Goal: Task Accomplishment & Management: Use online tool/utility

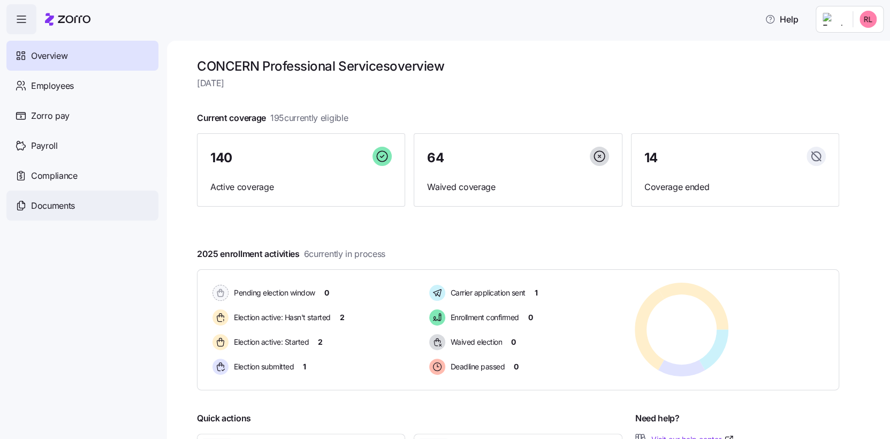
click at [63, 202] on span "Documents" at bounding box center [53, 205] width 44 height 13
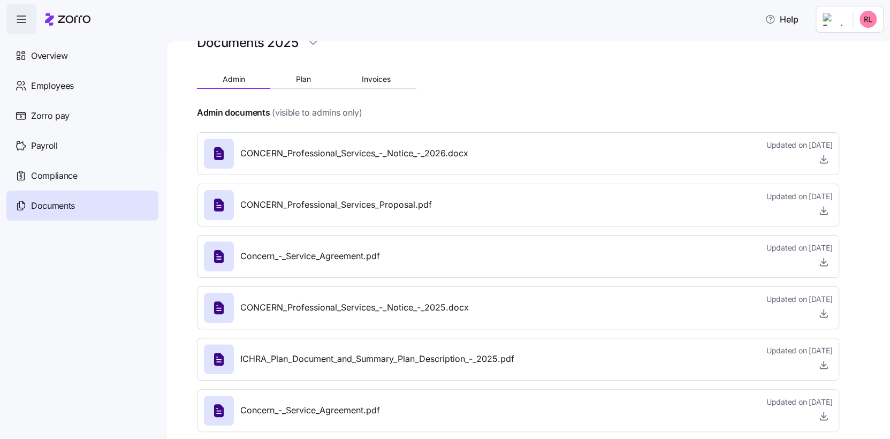
scroll to position [40, 0]
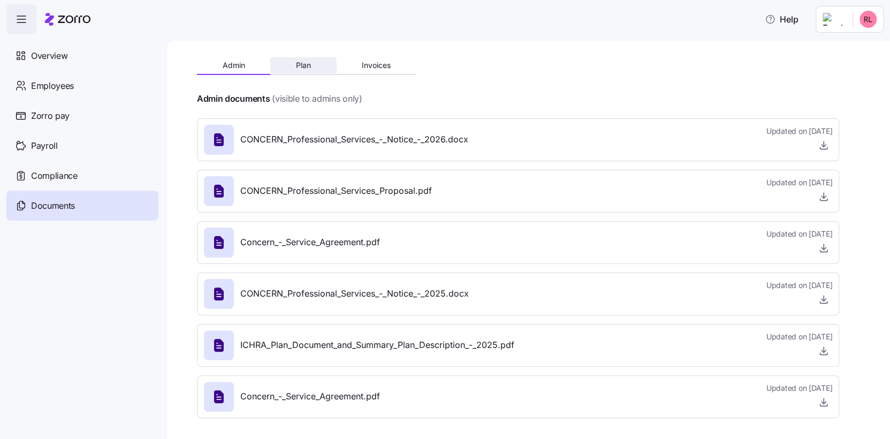
click at [305, 64] on span "Plan" at bounding box center [303, 65] width 15 height 7
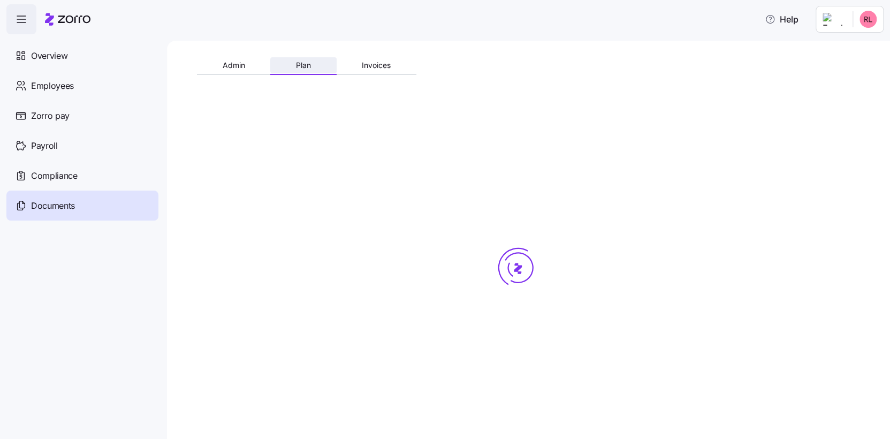
scroll to position [0, 0]
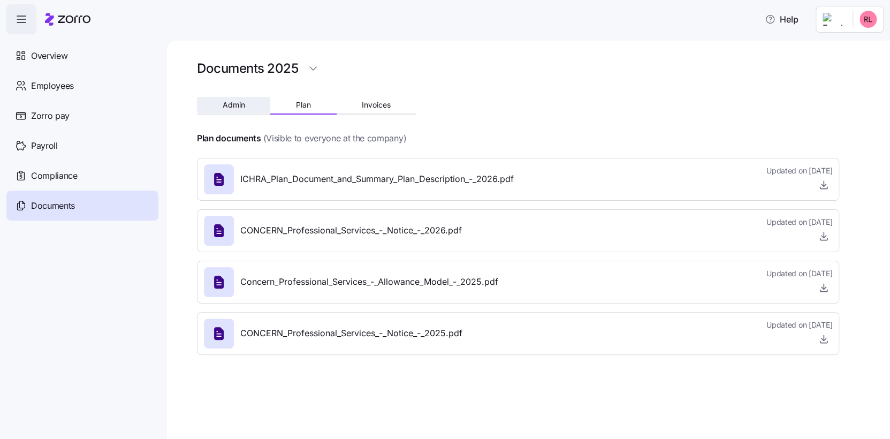
click at [239, 103] on span "Admin" at bounding box center [234, 104] width 22 height 7
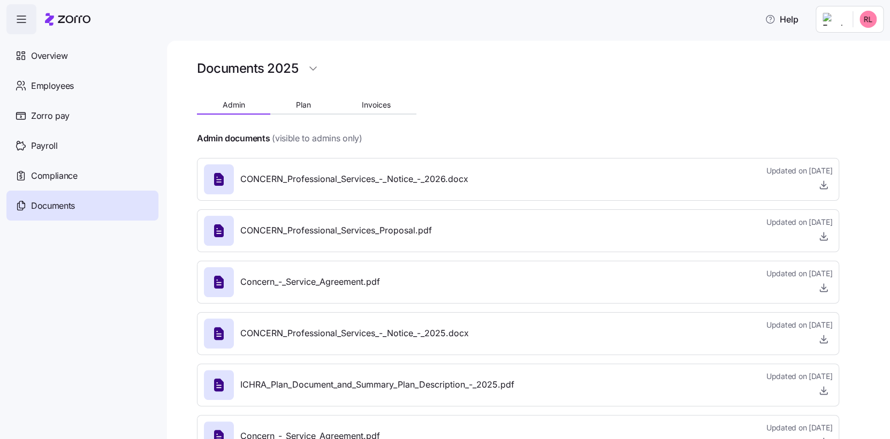
click at [224, 229] on icon at bounding box center [218, 230] width 17 height 17
click at [823, 233] on icon "button" at bounding box center [823, 234] width 0 height 5
